Goal: Find specific page/section: Find specific page/section

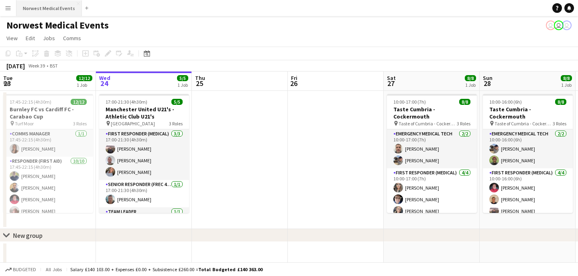
click at [59, 4] on button "Norwest Medical Events Close" at bounding box center [48, 8] width 65 height 16
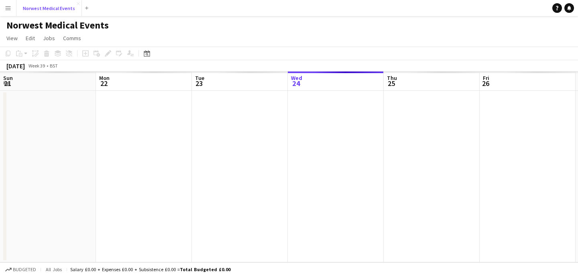
scroll to position [0, 192]
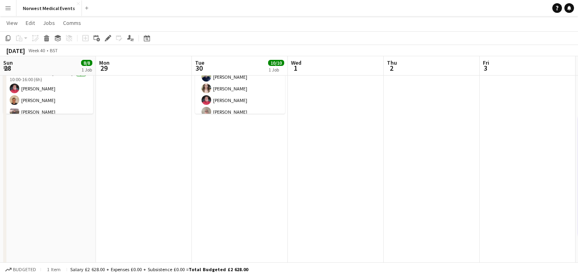
scroll to position [0, 251]
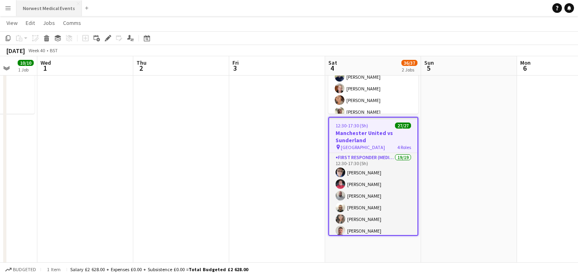
click at [44, 12] on button "Norwest Medical Events Close" at bounding box center [48, 8] width 65 height 16
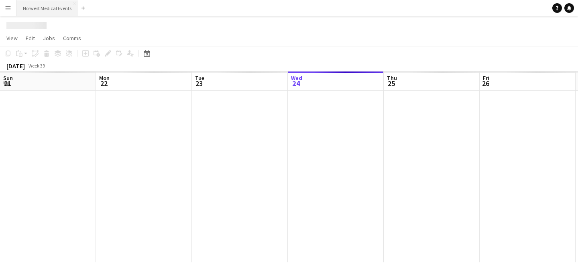
scroll to position [0, 192]
